Goal: Task Accomplishment & Management: Complete application form

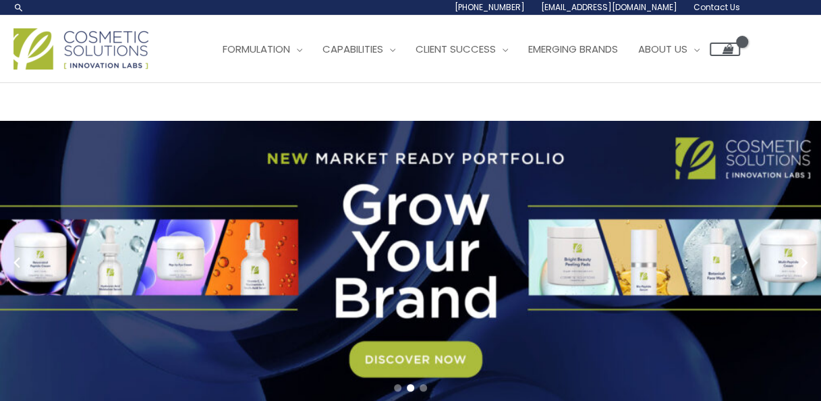
click at [726, 9] on span "Contact Us" at bounding box center [716, 6] width 47 height 11
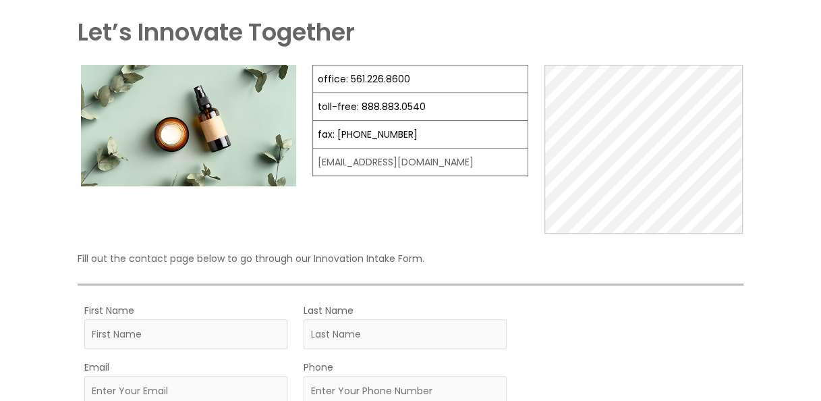
scroll to position [202, 0]
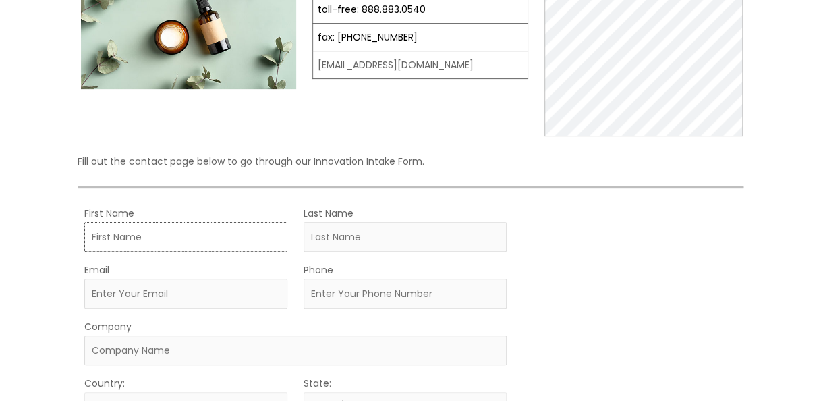
click at [130, 244] on input "First Name" at bounding box center [185, 237] width 203 height 30
type input "[PERSON_NAME]"
type input "[EMAIL_ADDRESS][DOMAIN_NAME]"
type input "0553558102"
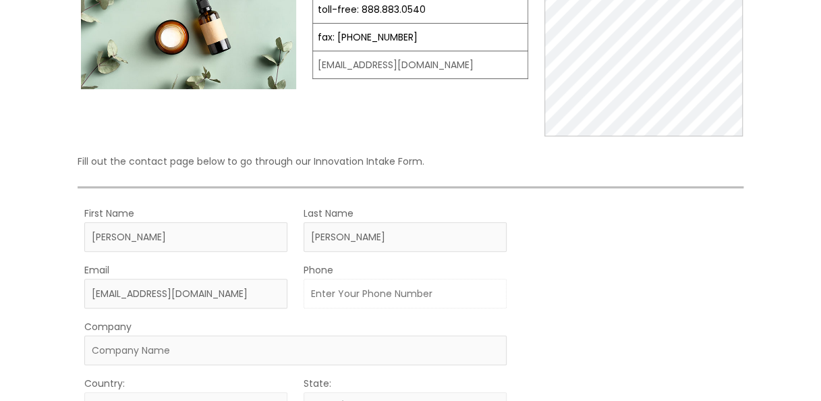
type input "Enquiry About Product Availability and Pricing"
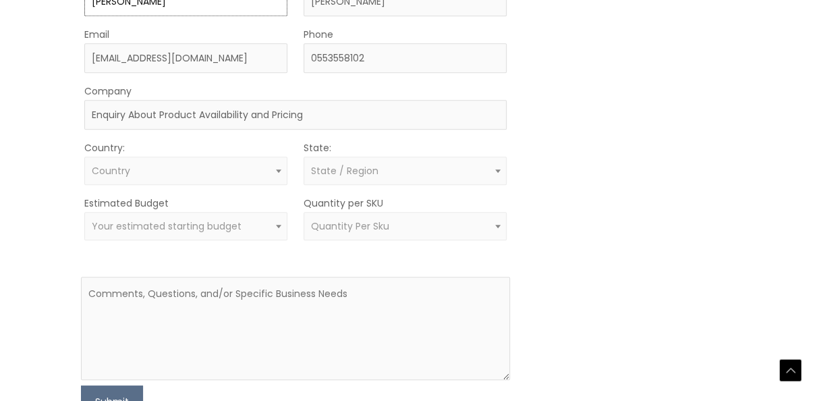
scroll to position [460, 0]
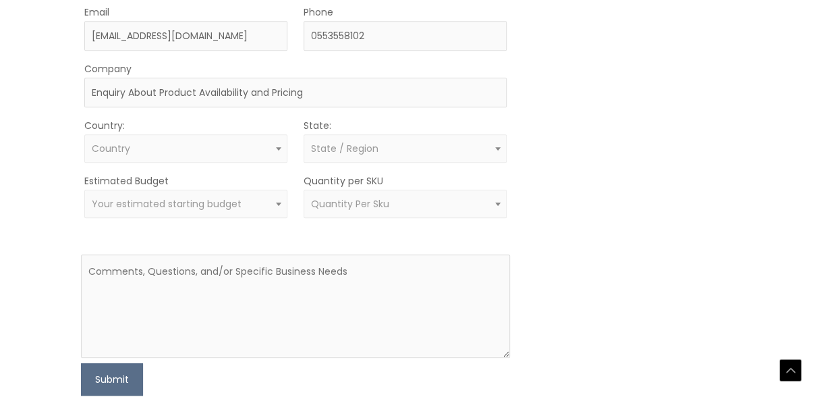
click at [132, 138] on span "Country" at bounding box center [185, 148] width 203 height 28
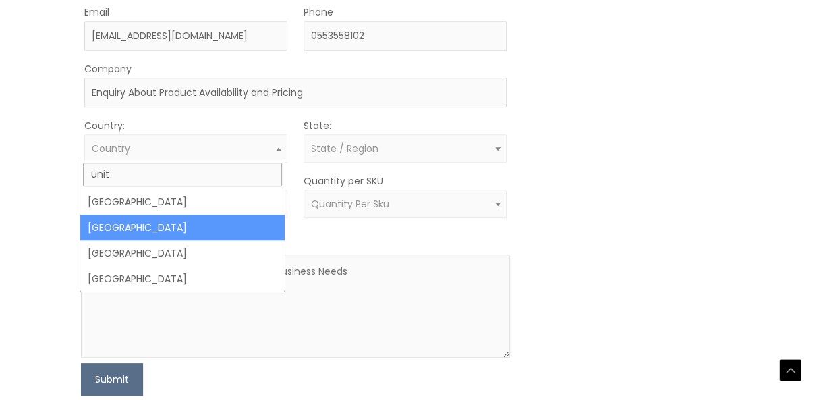
type input "unit"
select select "[GEOGRAPHIC_DATA]"
select select
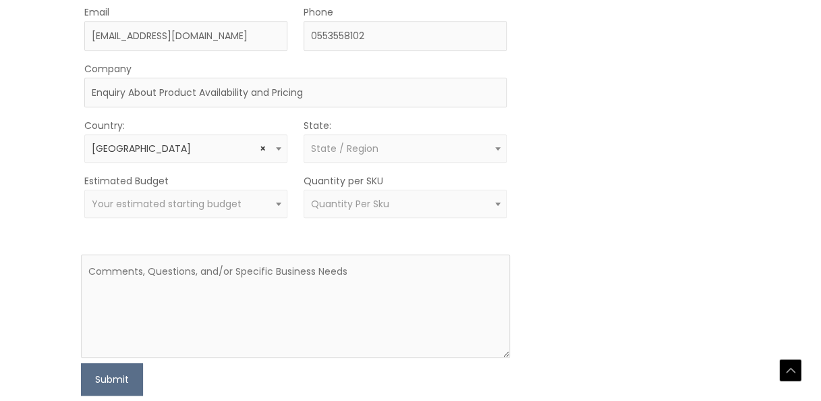
click at [383, 149] on span "State / Region" at bounding box center [405, 148] width 188 height 13
click at [152, 203] on span "Your estimated starting budget" at bounding box center [167, 203] width 150 height 13
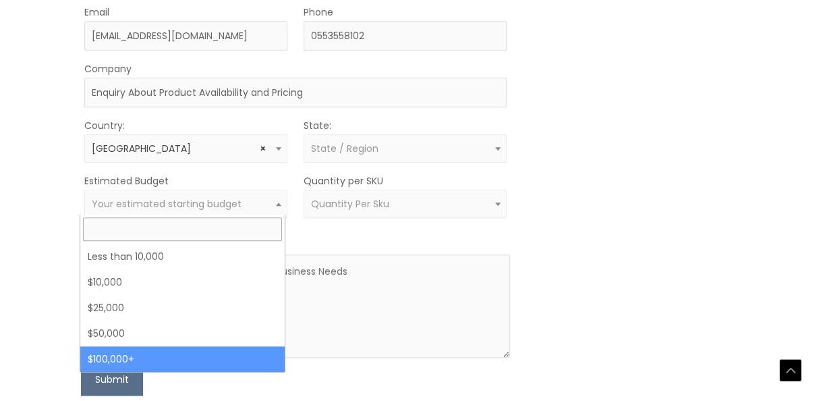
select select "100000+"
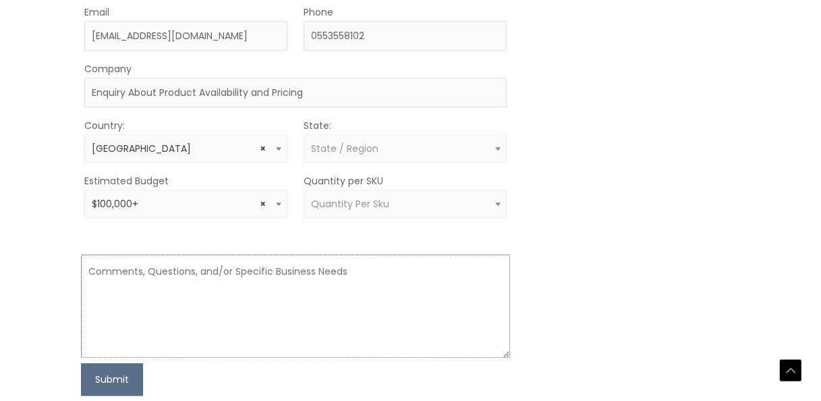
click at [184, 288] on textarea at bounding box center [295, 305] width 429 height 103
paste textarea "Hello Sir/[PERSON_NAME], I'm [PERSON_NAME], a Procurement officer at Chartered …"
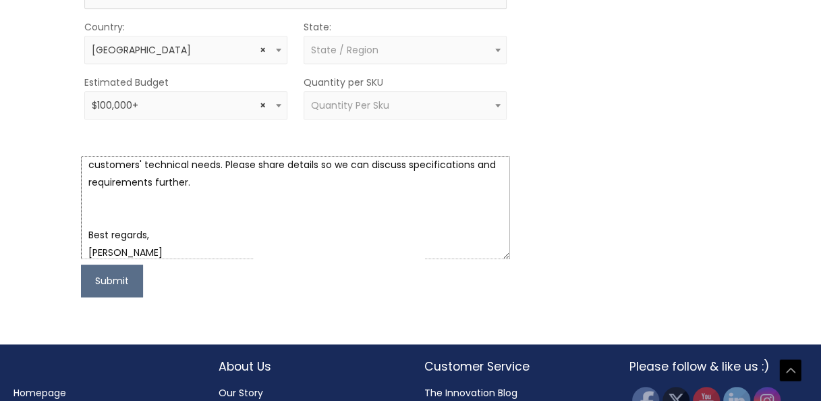
scroll to position [621, 0]
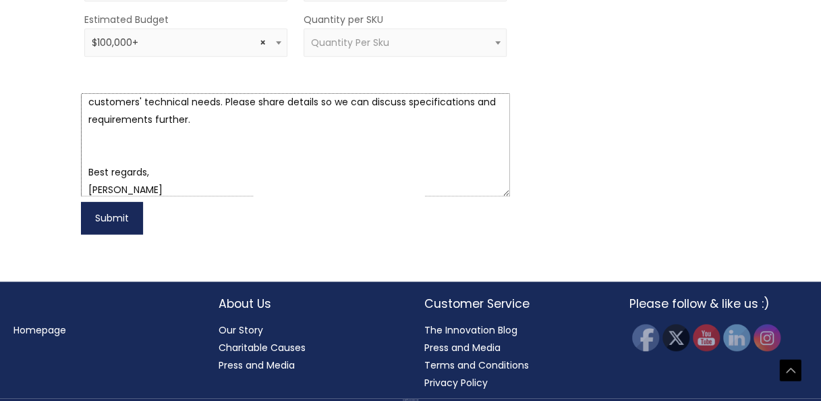
type textarea "Hello Sir/[PERSON_NAME], I'm [PERSON_NAME], a Procurement officer at Chartered …"
click at [96, 217] on button "Submit" at bounding box center [112, 218] width 62 height 32
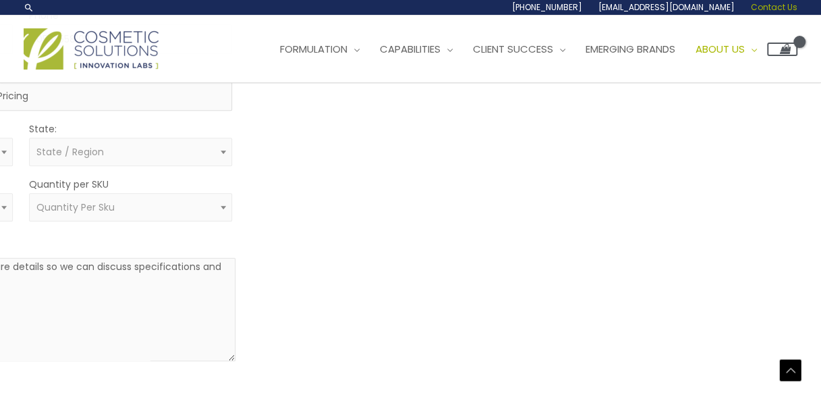
scroll to position [419, 275]
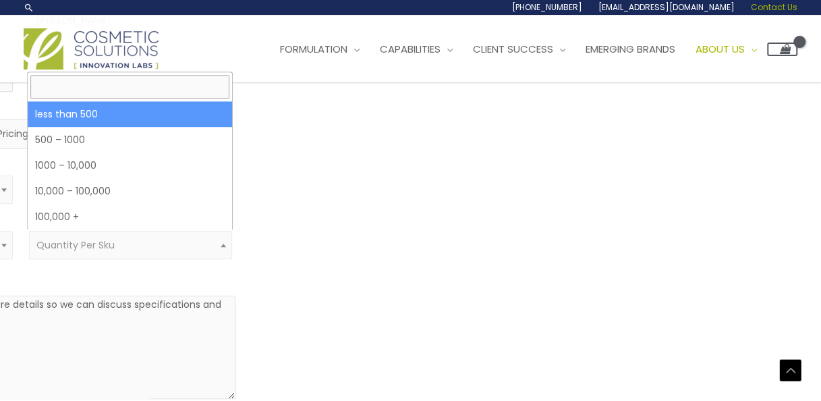
click at [109, 238] on span "Quantity Per Sku" at bounding box center [75, 244] width 78 height 13
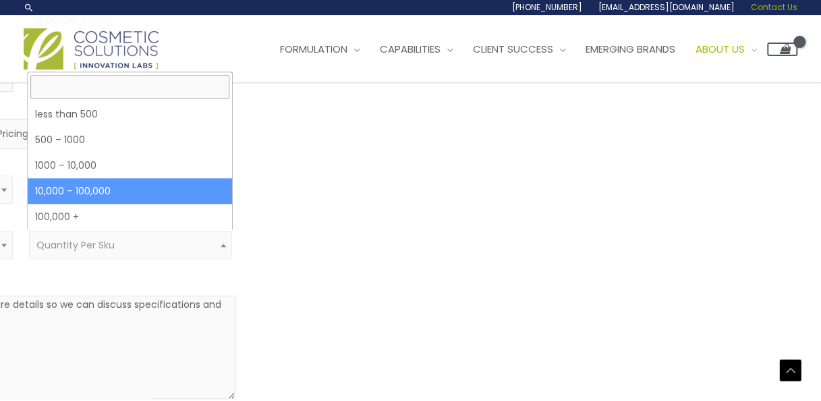
select select "5"
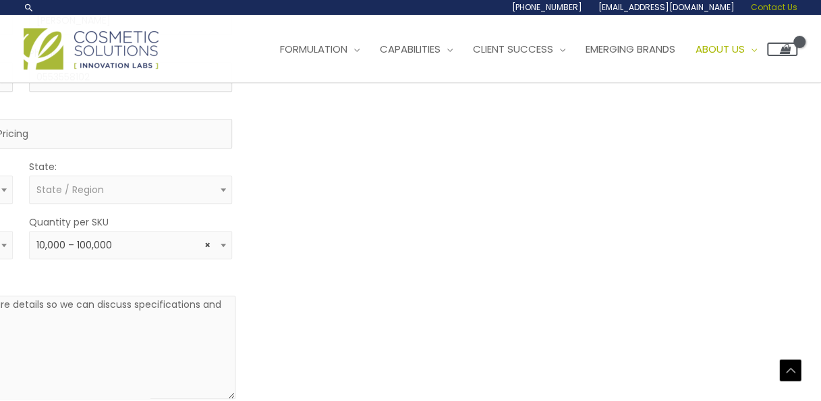
scroll to position [621, 275]
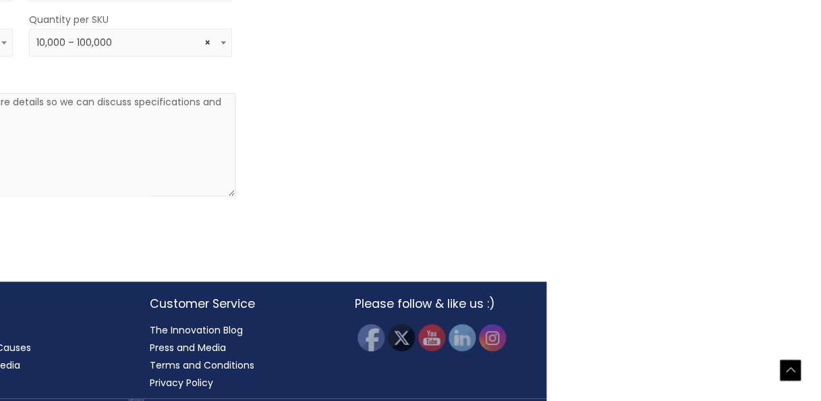
click at [785, 371] on div "Scroll to Top" at bounding box center [791, 371] width 22 height 22
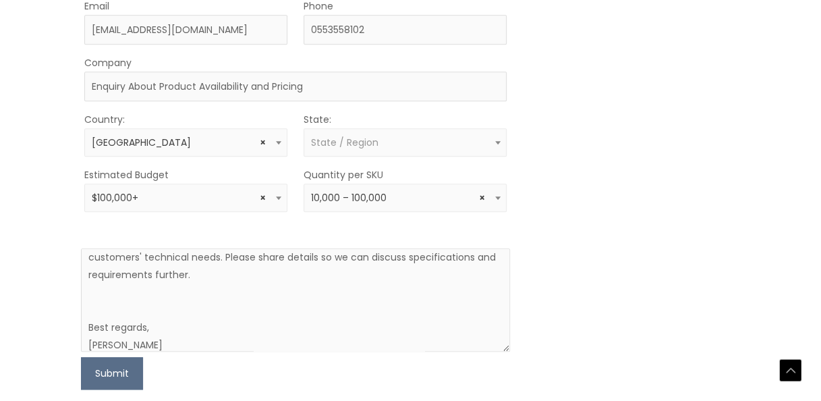
scroll to position [472, 0]
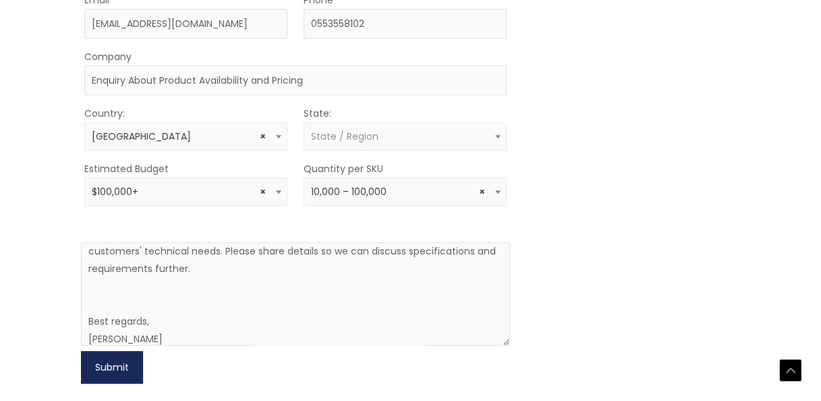
click at [136, 363] on button "Submit" at bounding box center [112, 367] width 62 height 32
